Goal: Find specific page/section

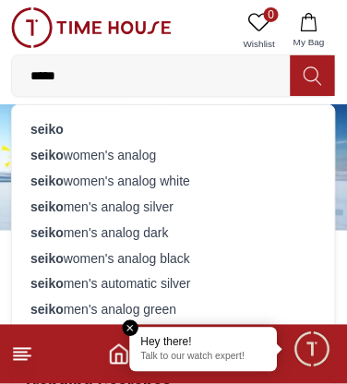
type input "*****"
click at [39, 131] on strong "seiko" at bounding box center [46, 129] width 33 height 15
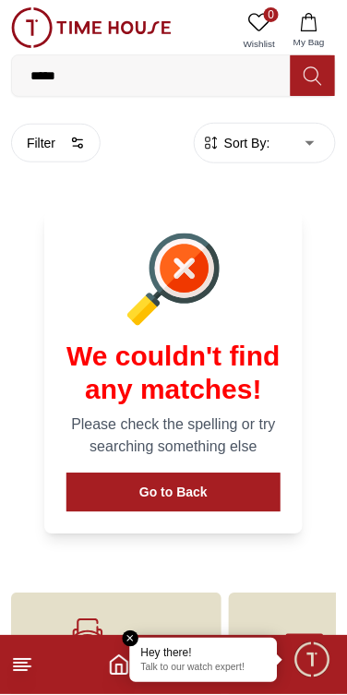
click at [28, 383] on icon at bounding box center [22, 666] width 22 height 22
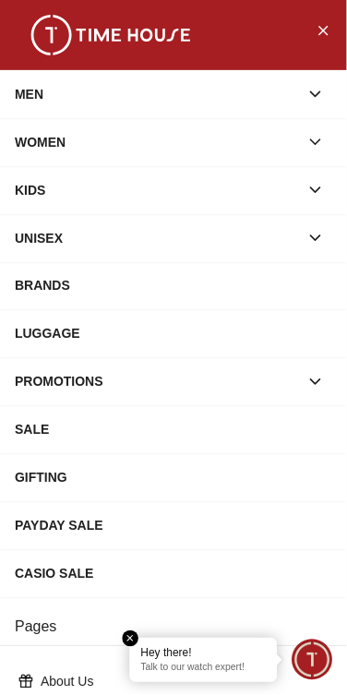
click at [64, 104] on div "MEN" at bounding box center [157, 94] width 284 height 33
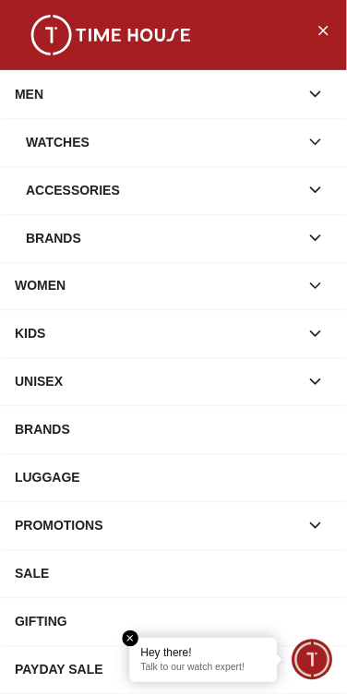
click at [101, 199] on div "Accessories" at bounding box center [162, 190] width 273 height 33
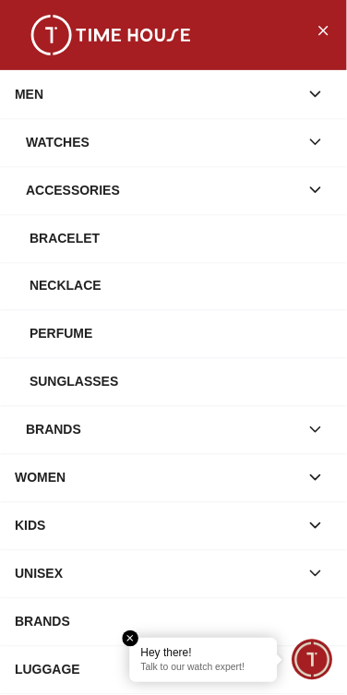
click at [96, 383] on div "Sunglasses" at bounding box center [181, 382] width 303 height 33
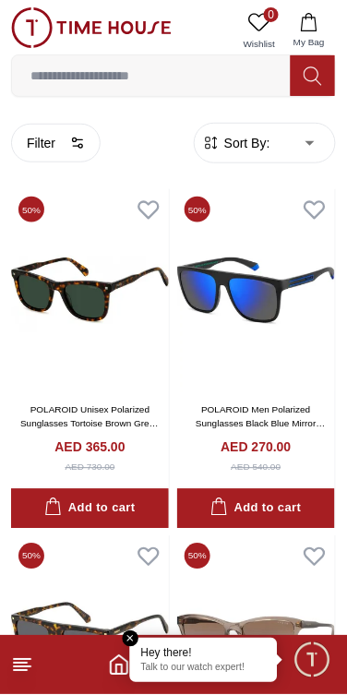
click at [19, 383] on line at bounding box center [20, 664] width 13 height 0
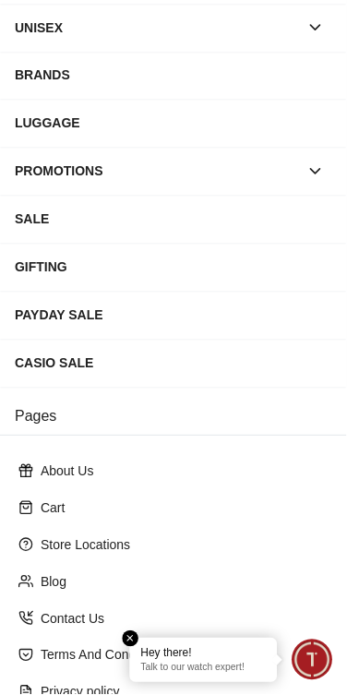
scroll to position [342, 0]
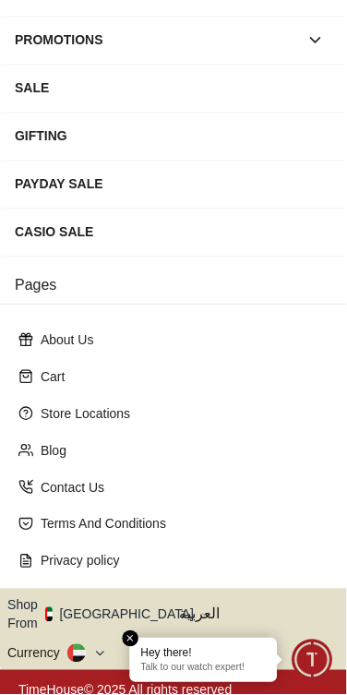
click at [130, 383] on button "Shop From [GEOGRAPHIC_DATA]" at bounding box center [107, 614] width 200 height 37
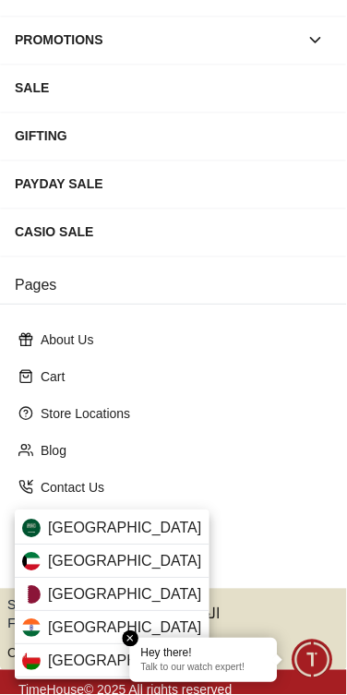
click at [90, 383] on div "[GEOGRAPHIC_DATA]" at bounding box center [112, 595] width 195 height 33
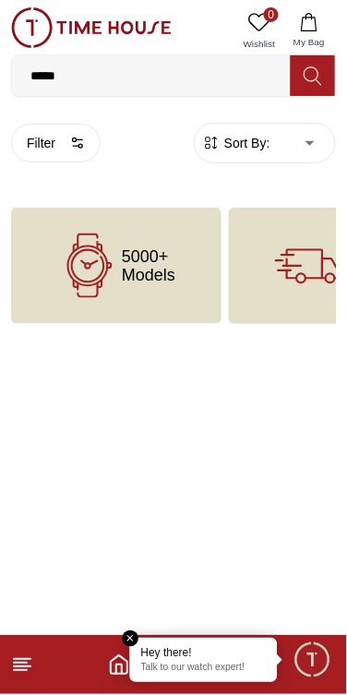
click at [29, 666] on icon at bounding box center [22, 666] width 22 height 22
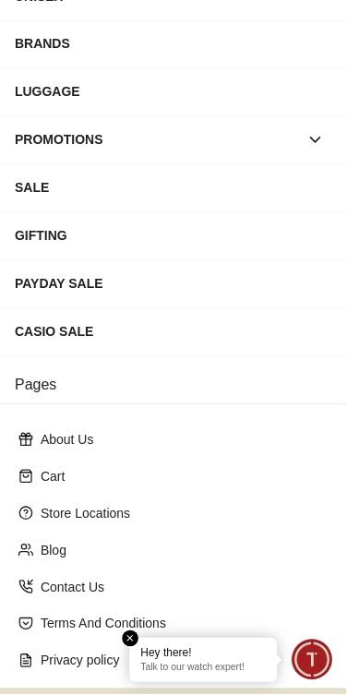
scroll to position [342, 0]
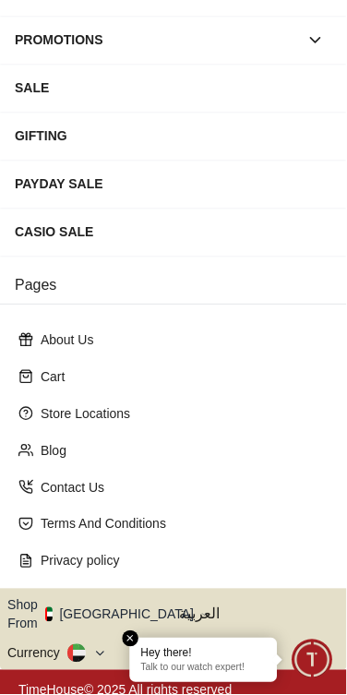
click at [128, 606] on button "Shop From [GEOGRAPHIC_DATA]" at bounding box center [107, 614] width 200 height 37
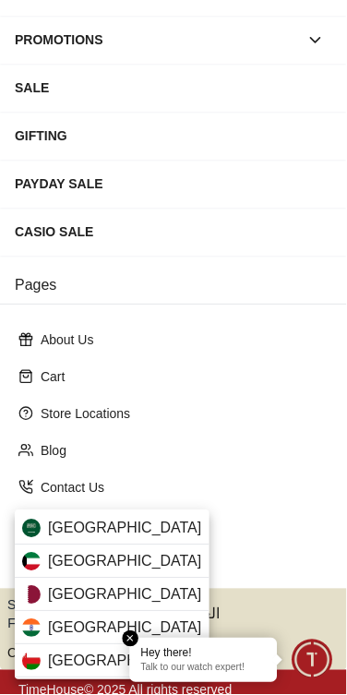
click at [140, 592] on div "[GEOGRAPHIC_DATA]" at bounding box center [112, 595] width 195 height 33
